Goal: Task Accomplishment & Management: Complete application form

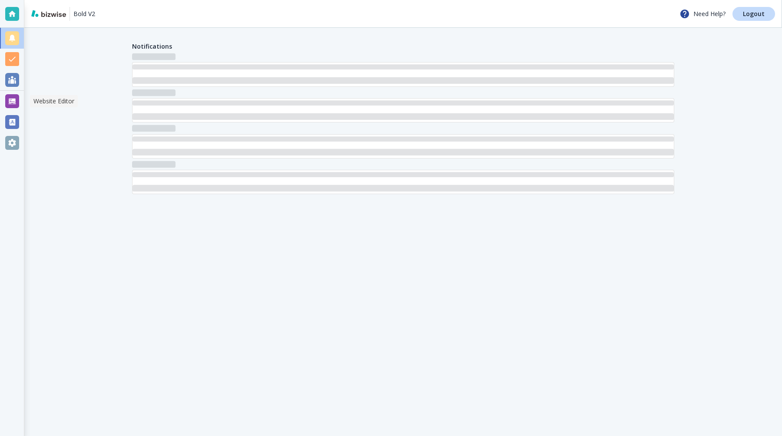
click at [7, 103] on div at bounding box center [12, 101] width 14 height 14
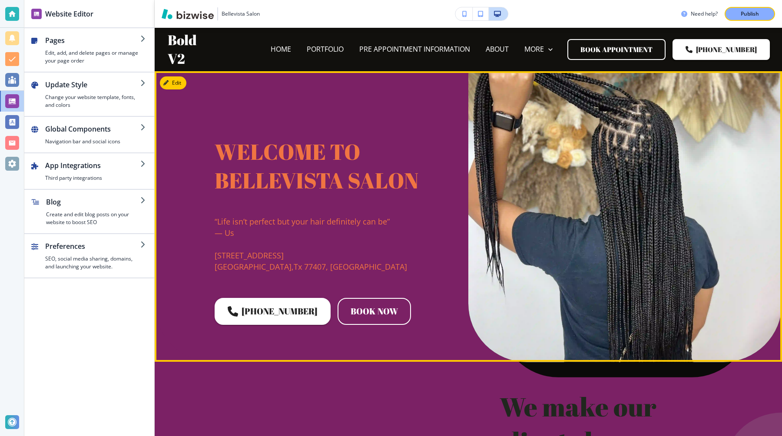
click at [213, 95] on div "﻿Welcome to Bellevista Salon “Life isn’t perfect but your hair definitely can b…" at bounding box center [468, 216] width 627 height 291
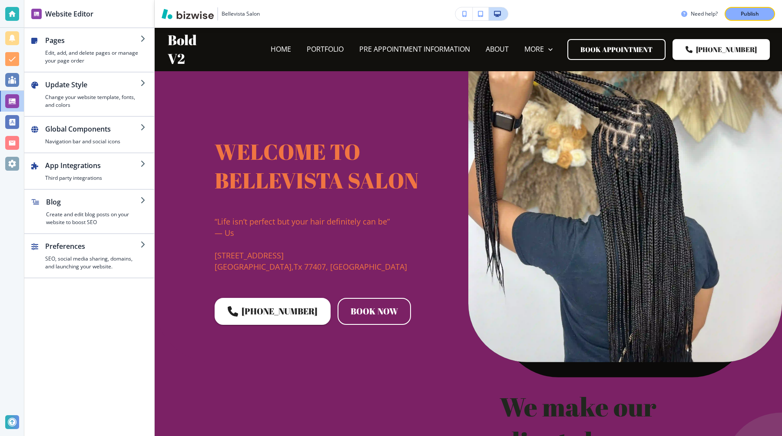
click at [226, 16] on h3 "Bellevista Salon" at bounding box center [241, 14] width 38 height 8
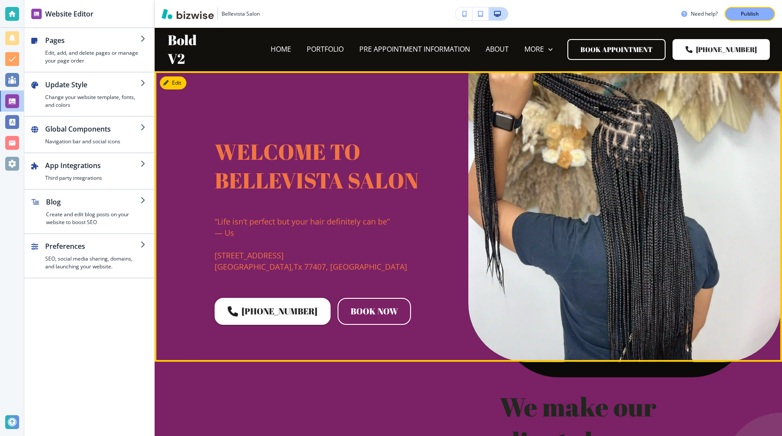
click at [229, 166] on span "﻿Welcome to Bellevista Salon" at bounding box center [317, 166] width 204 height 59
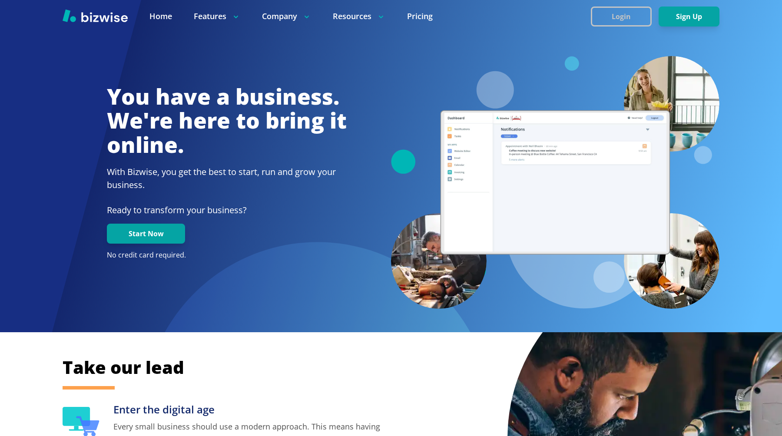
click at [607, 15] on button "Login" at bounding box center [621, 17] width 61 height 20
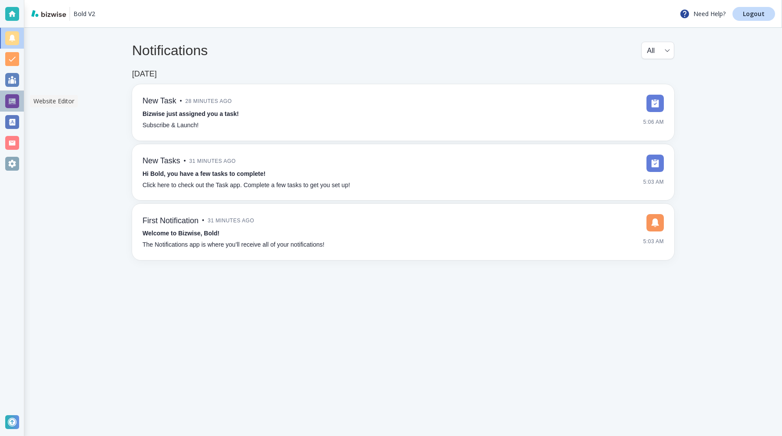
click at [13, 99] on div at bounding box center [12, 101] width 14 height 14
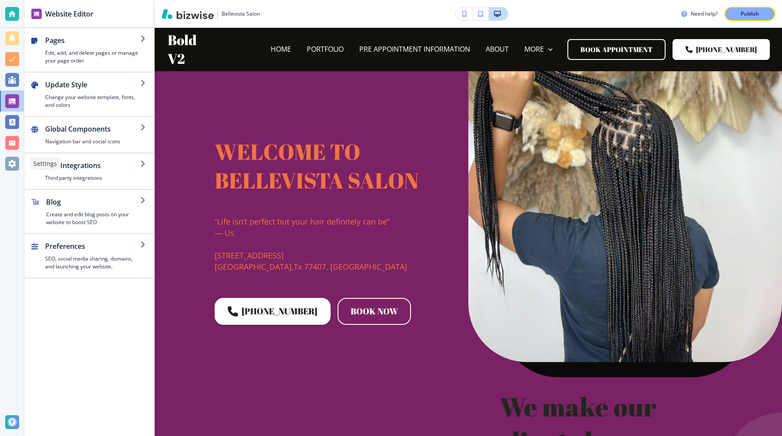
click at [11, 163] on div at bounding box center [12, 164] width 14 height 14
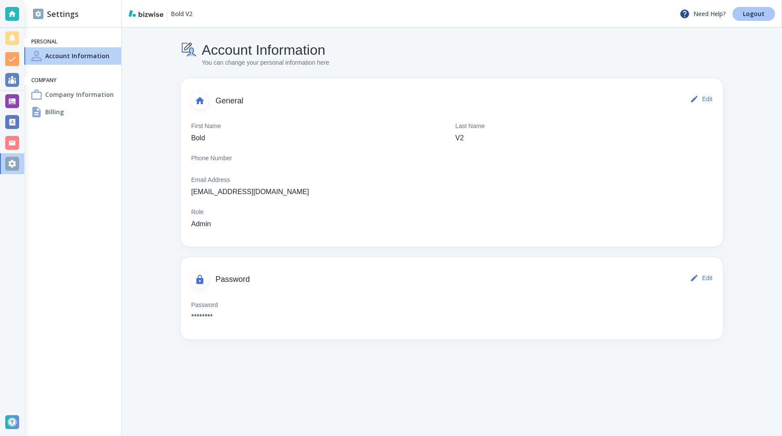
click at [753, 8] on link "Logout" at bounding box center [753, 14] width 43 height 14
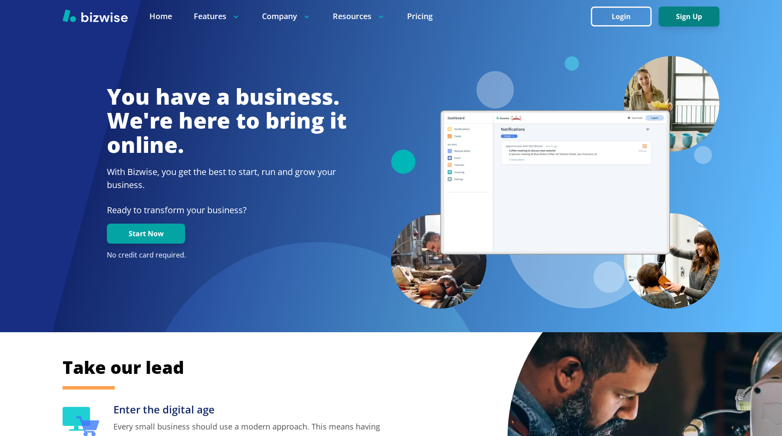
click at [691, 17] on button "Sign Up" at bounding box center [688, 17] width 61 height 20
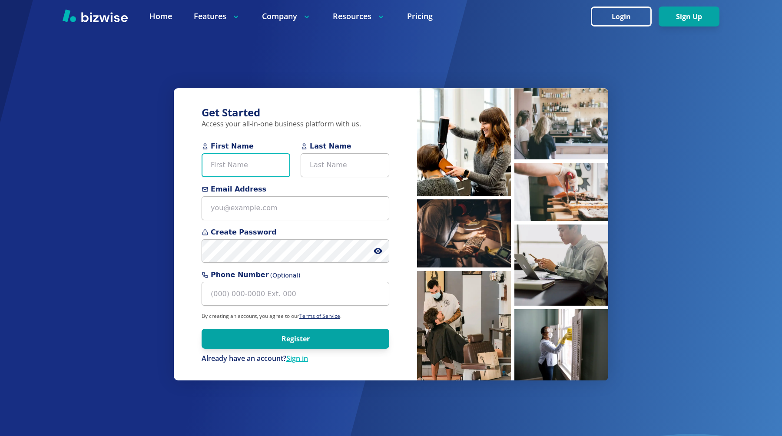
click at [271, 170] on input "First Name" at bounding box center [246, 165] width 89 height 24
type input "Bold"
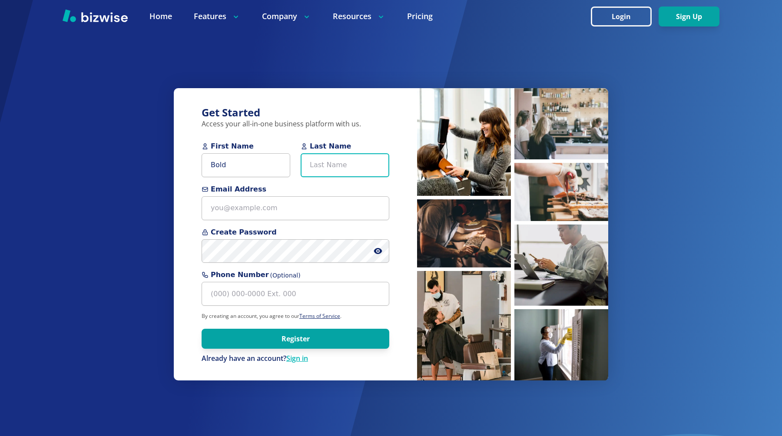
click at [341, 163] on input "Last Name" at bounding box center [345, 165] width 89 height 24
type input "V2"
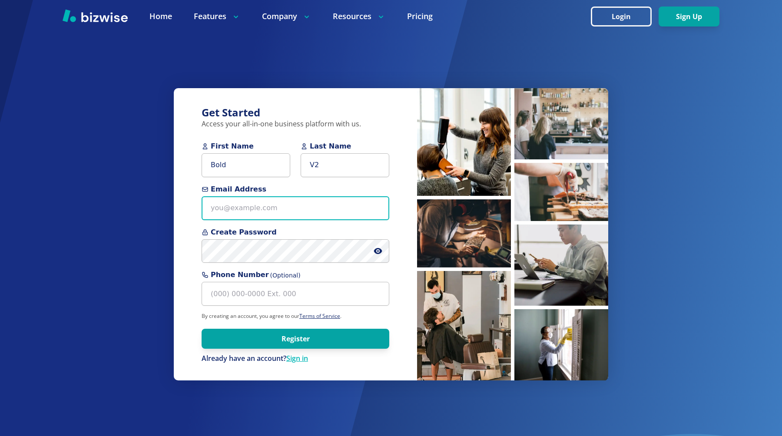
click at [288, 207] on input "Email Address" at bounding box center [296, 208] width 188 height 24
type input "b"
click at [269, 207] on input "chemar+bold2" at bounding box center [296, 208] width 188 height 24
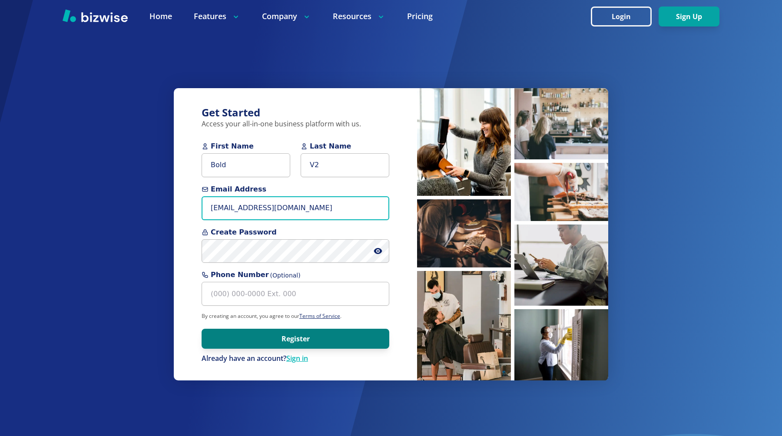
type input "chemar+bold2@bizwise.com"
click at [225, 341] on button "Register" at bounding box center [296, 339] width 188 height 20
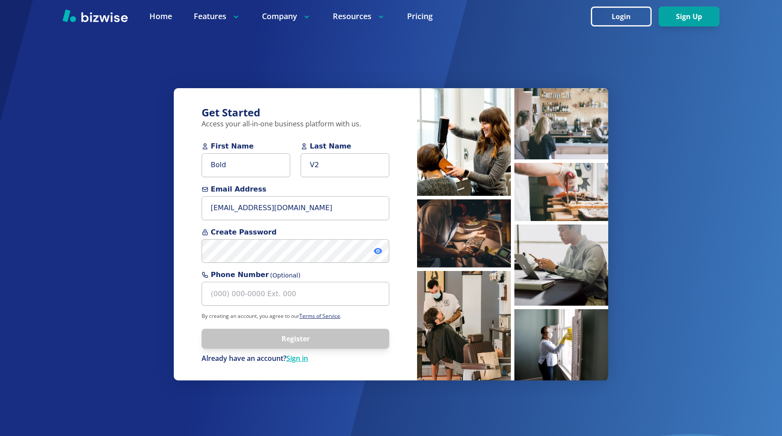
click at [380, 252] on icon at bounding box center [378, 251] width 8 height 6
